Goal: Information Seeking & Learning: Compare options

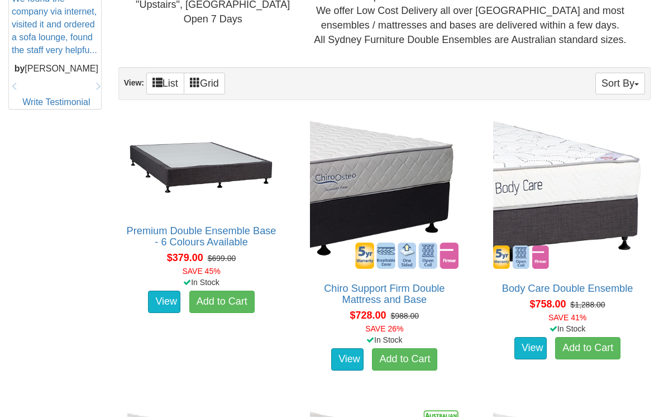
scroll to position [593, 0]
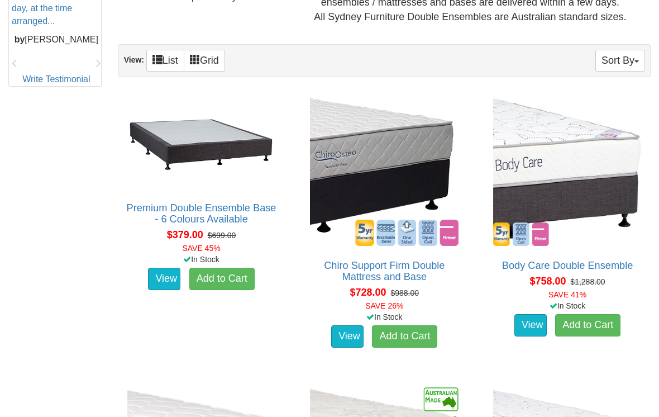
click at [625, 55] on button "Sort By" at bounding box center [620, 61] width 50 height 22
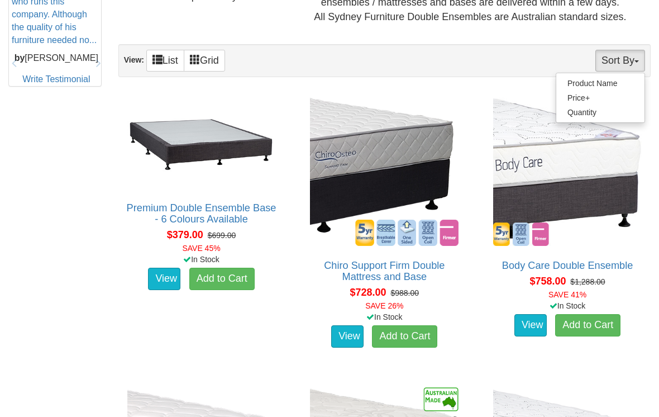
click at [586, 94] on link "Price+" at bounding box center [600, 97] width 88 height 15
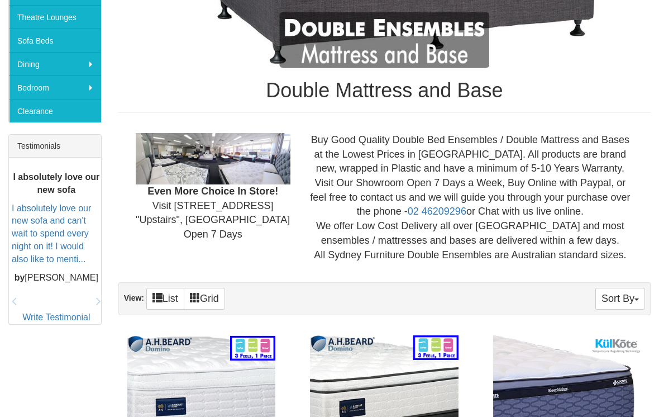
click at [622, 293] on button "Sort By" at bounding box center [620, 299] width 50 height 22
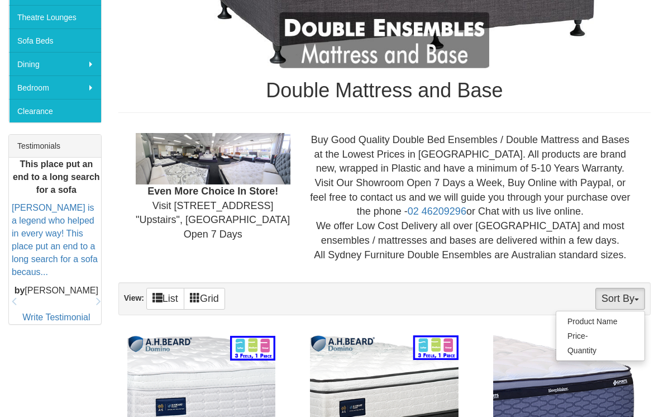
click at [587, 328] on link "Price-" at bounding box center [600, 335] width 88 height 15
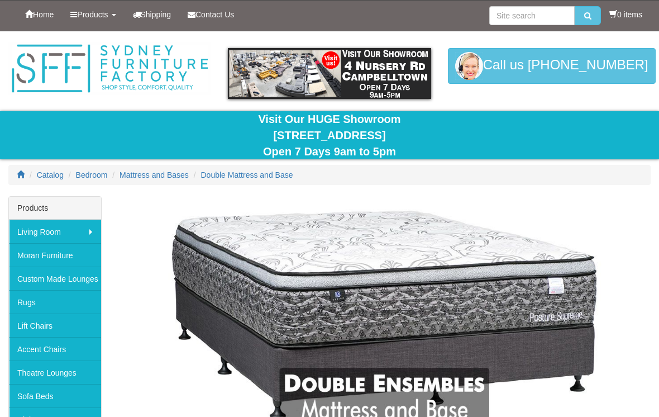
scroll to position [355, 0]
